Goal: Information Seeking & Learning: Learn about a topic

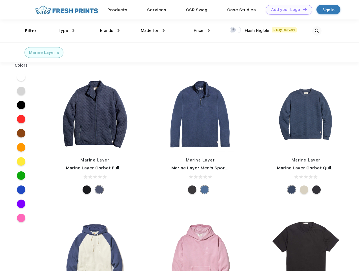
scroll to position [0, 0]
click at [287, 10] on link "Add your Logo Design Tool" at bounding box center [289, 10] width 47 height 10
click at [27, 31] on div "Filter" at bounding box center [31, 31] width 12 height 6
click at [67, 30] on span "Type" at bounding box center [63, 30] width 10 height 5
click at [110, 30] on span "Brands" at bounding box center [107, 30] width 14 height 5
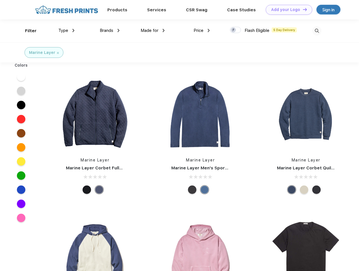
click at [153, 30] on span "Made for" at bounding box center [150, 30] width 18 height 5
click at [202, 30] on span "Price" at bounding box center [199, 30] width 10 height 5
click at [236, 30] on div at bounding box center [235, 30] width 11 height 6
click at [234, 30] on input "checkbox" at bounding box center [232, 29] width 4 height 4
click at [317, 31] on img at bounding box center [317, 30] width 9 height 9
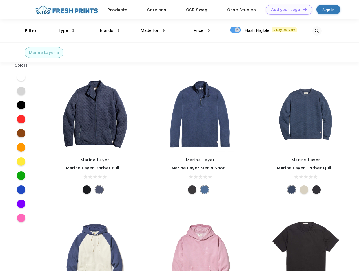
click at [21, 77] on div at bounding box center [21, 77] width 22 height 14
click at [21, 91] on div at bounding box center [21, 91] width 22 height 14
